Goal: Transaction & Acquisition: Purchase product/service

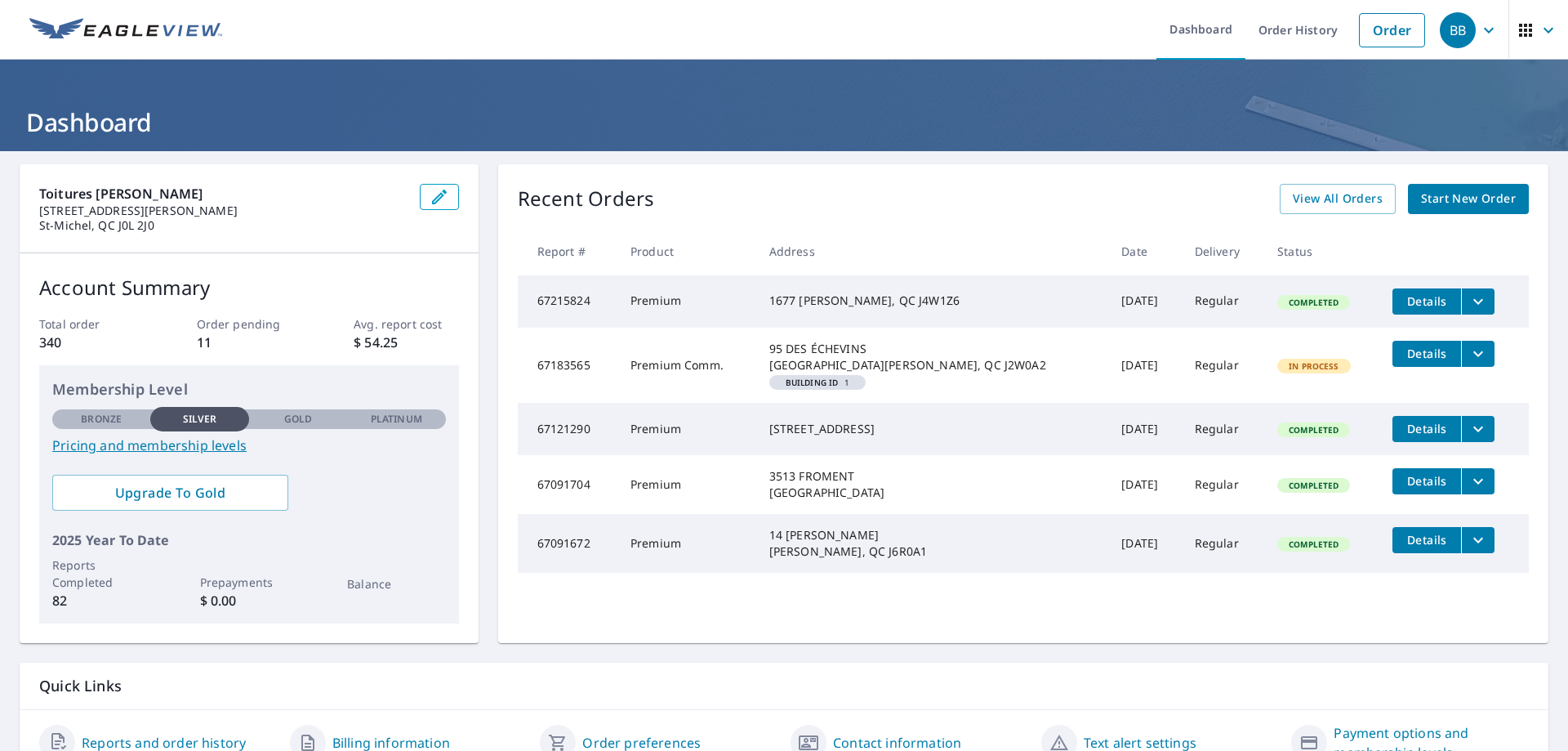
click at [1445, 196] on span "Start New Order" at bounding box center [1468, 198] width 95 height 21
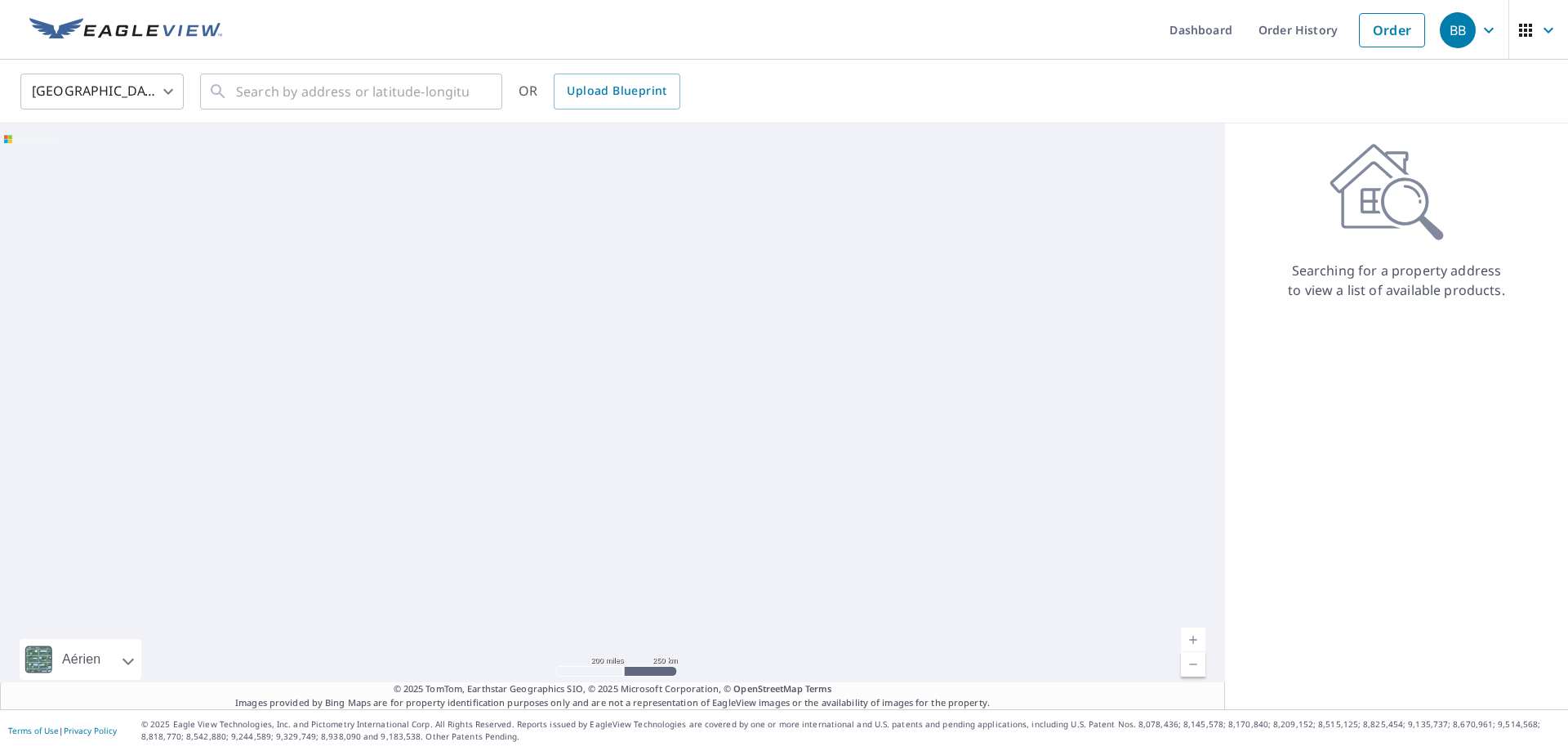
click at [104, 92] on body "BB BB Dashboard Order History Order BB United States US ​ ​ OR Upload Blueprint…" at bounding box center [784, 375] width 1568 height 751
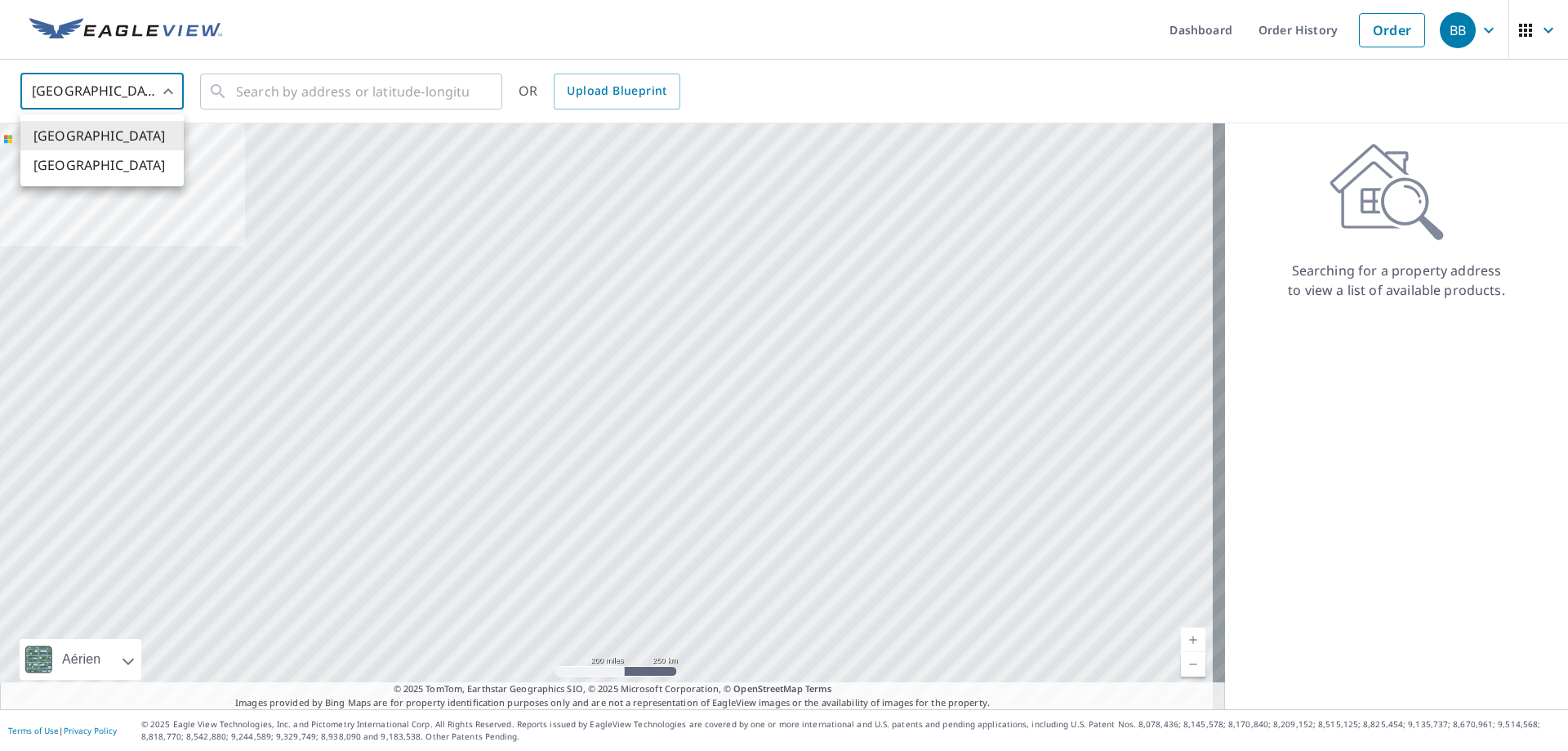
click at [75, 169] on li "[GEOGRAPHIC_DATA]" at bounding box center [102, 164] width 163 height 29
type input "CA"
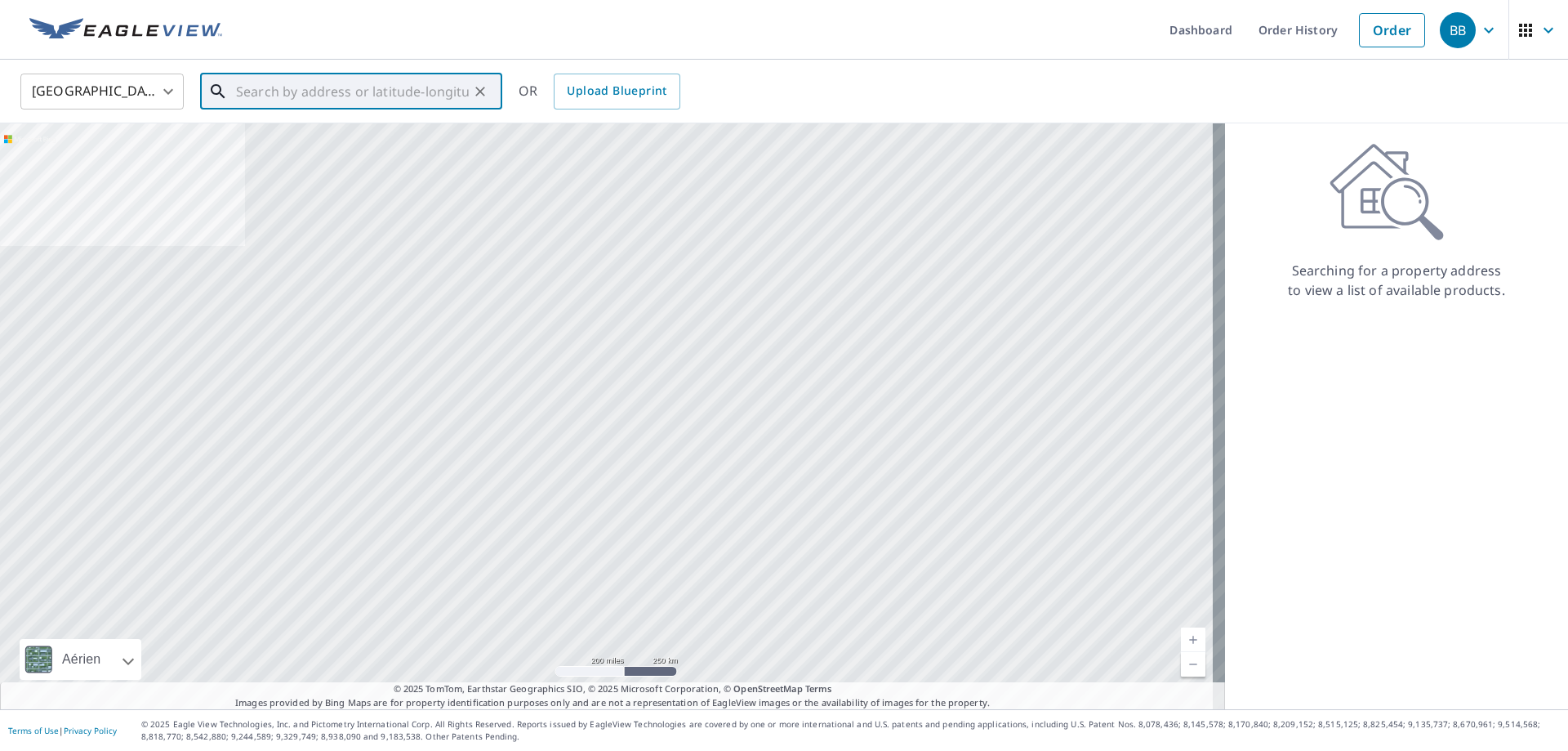
click at [336, 85] on input "text" at bounding box center [352, 91] width 233 height 46
click at [342, 139] on span "[STREET_ADDRESS][PERSON_NAME]" at bounding box center [361, 139] width 256 height 20
type input "[STREET_ADDRESS][PERSON_NAME]"
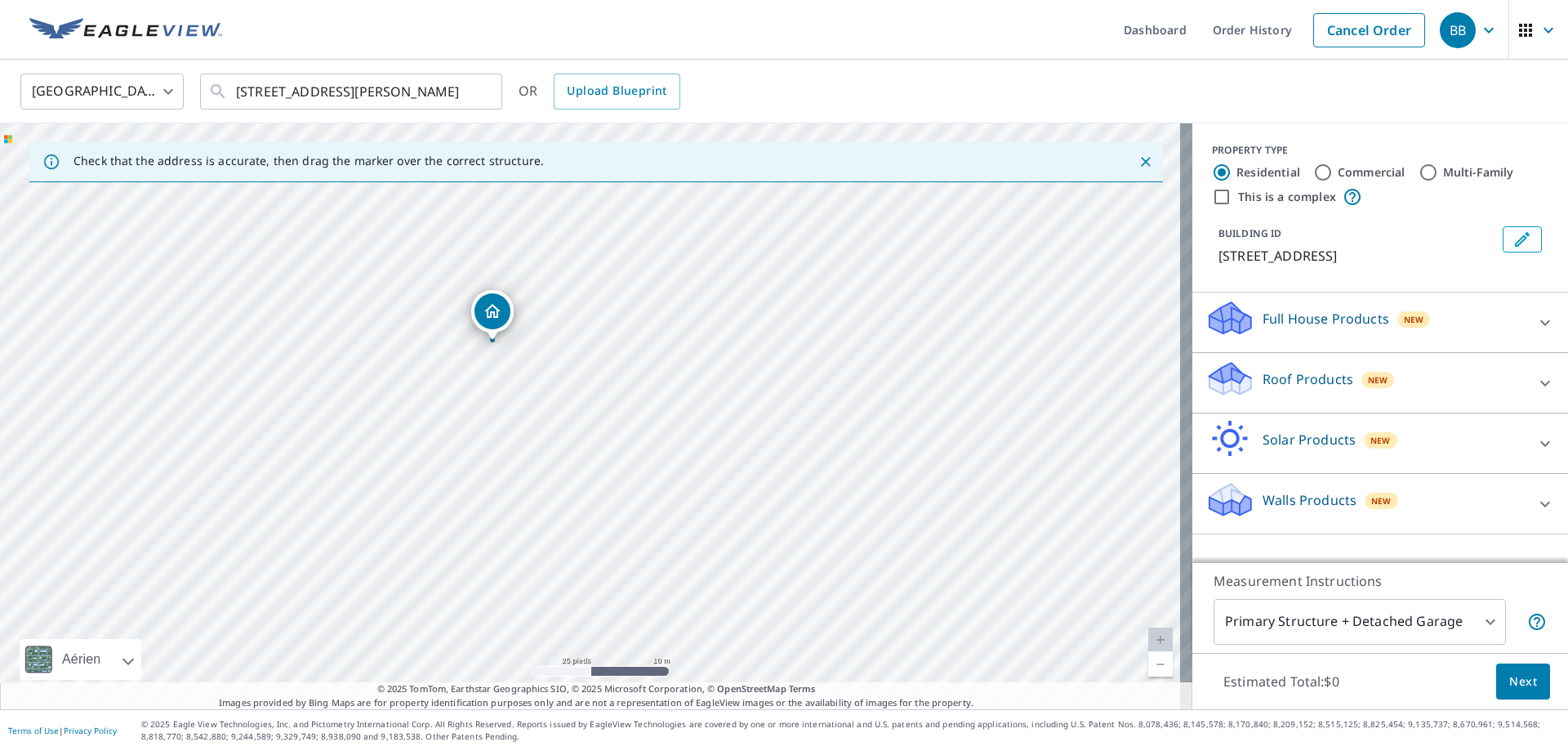
click at [1320, 375] on p "Roof Products" at bounding box center [1307, 380] width 91 height 20
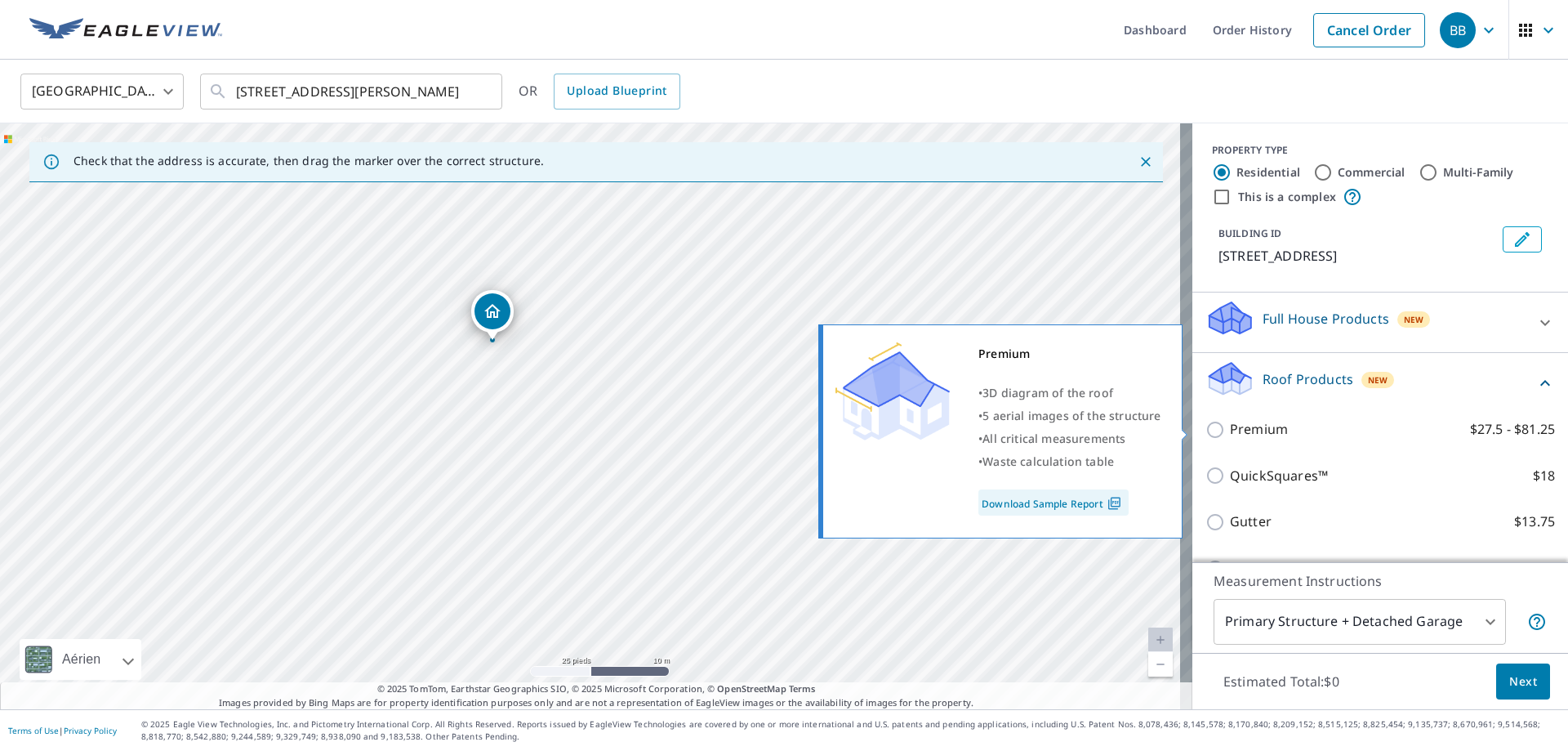
click at [1205, 426] on input "Premium $27.5 - $81.25" at bounding box center [1216, 430] width 24 height 20
checkbox input "true"
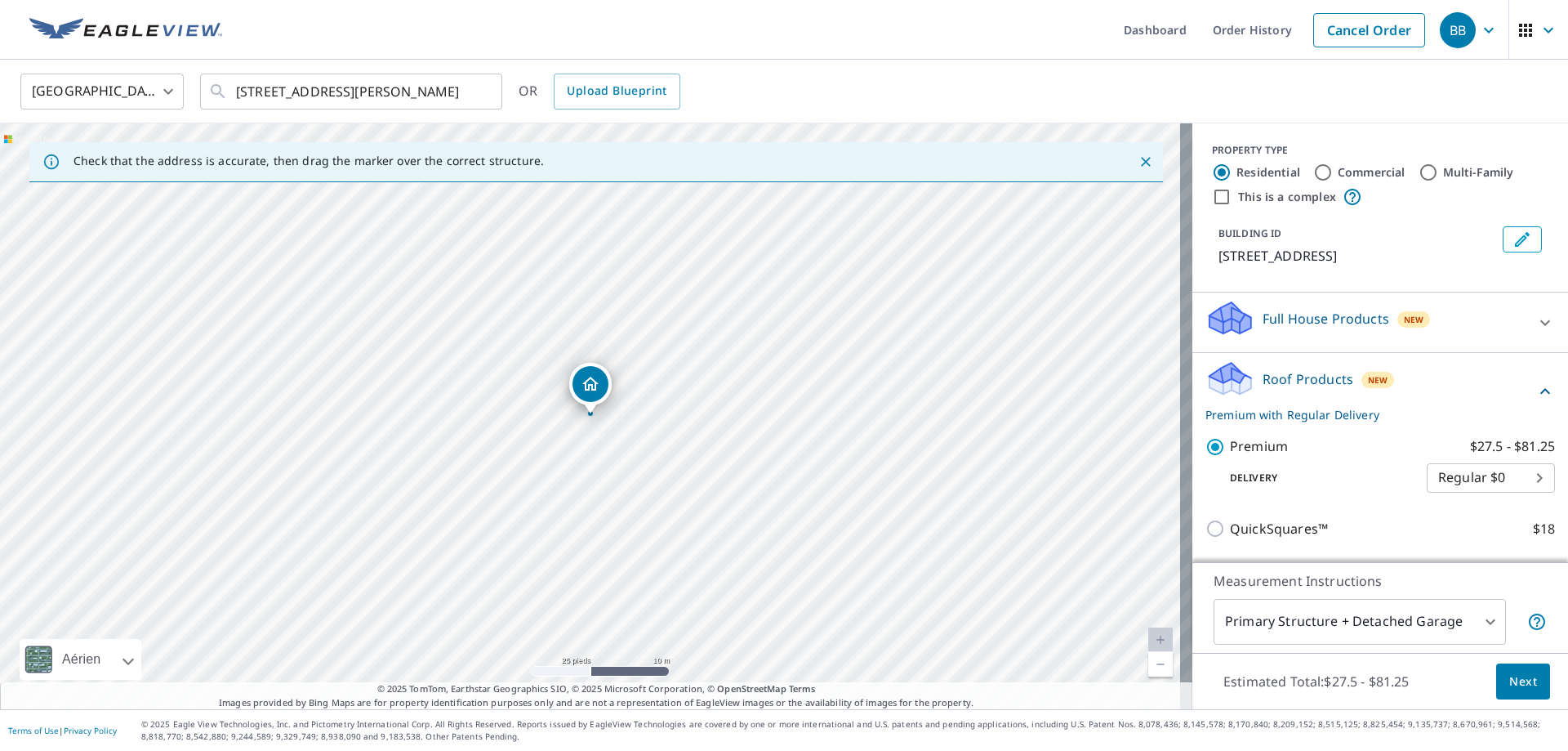
click at [1519, 686] on span "Next" at bounding box center [1522, 681] width 28 height 21
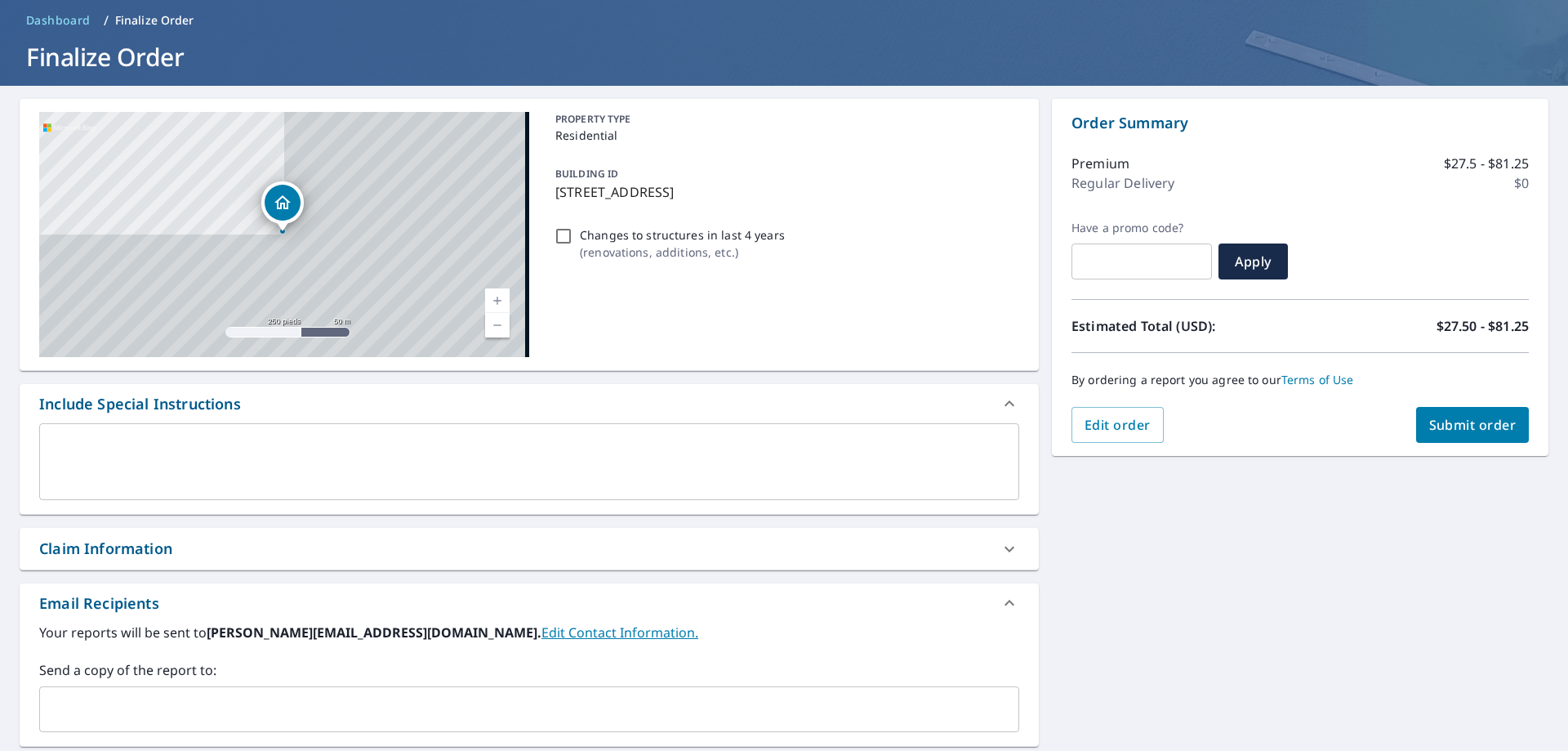
scroll to position [278, 0]
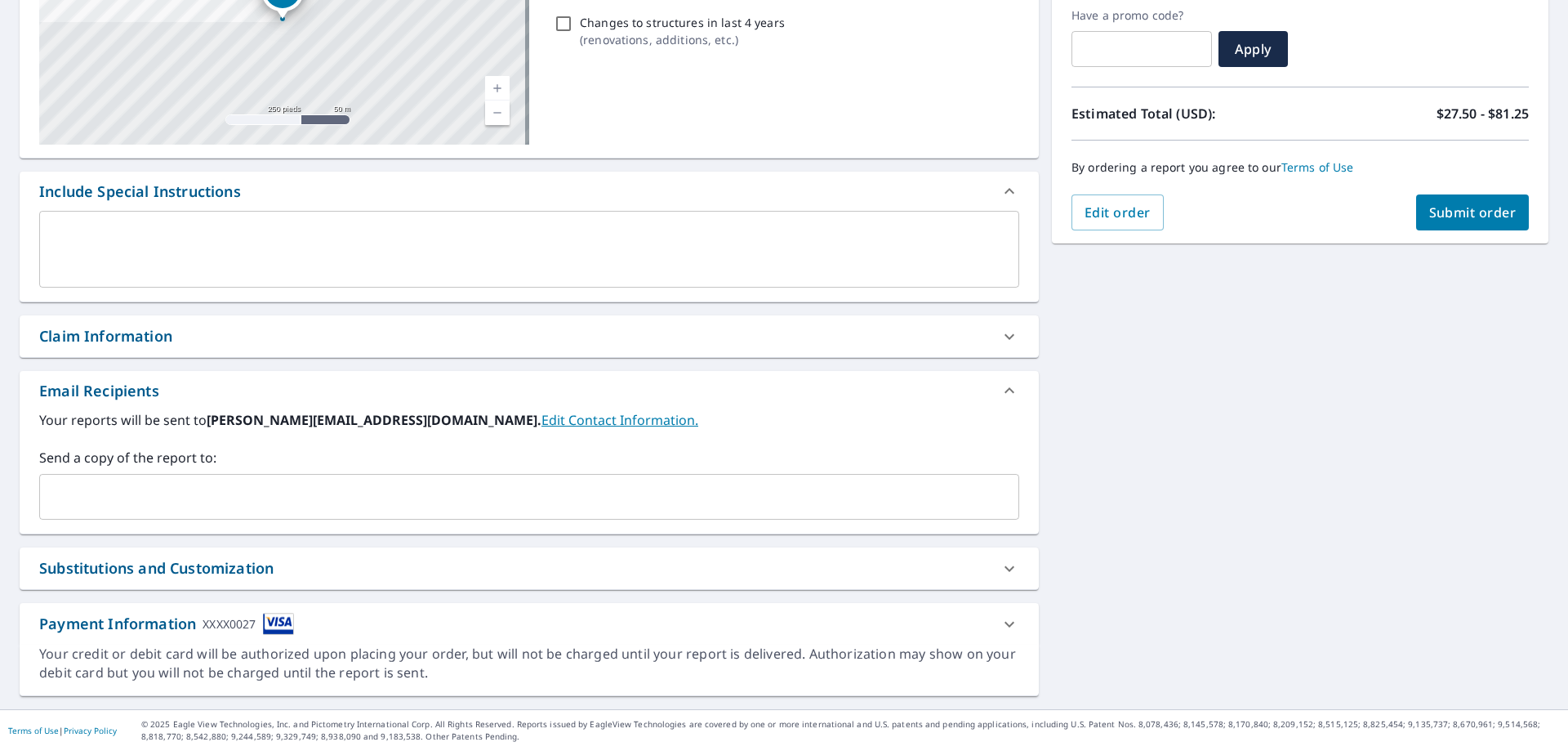
click at [1458, 215] on span "Submit order" at bounding box center [1473, 213] width 87 height 18
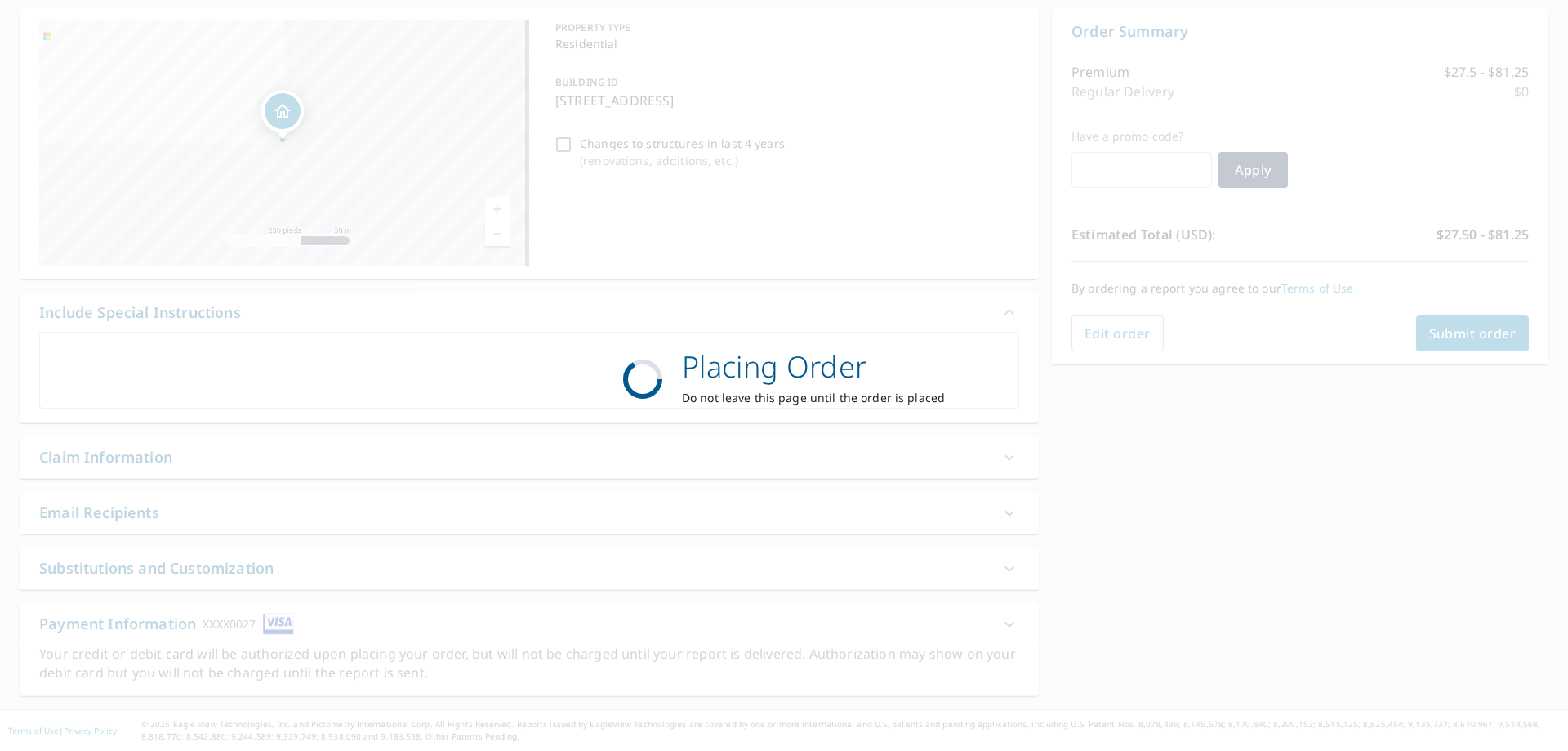
scroll to position [157, 0]
